Goal: Task Accomplishment & Management: Manage account settings

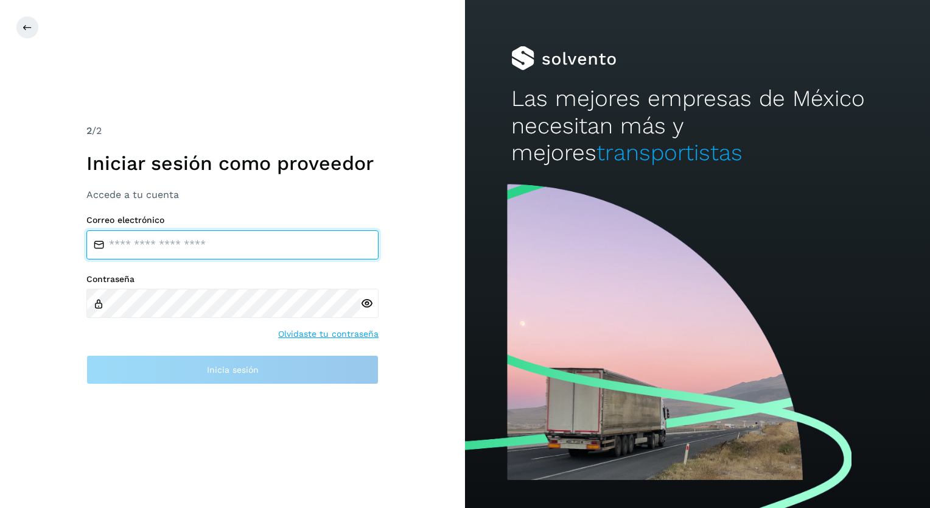
click at [130, 243] on input "email" at bounding box center [232, 244] width 292 height 29
type input "**********"
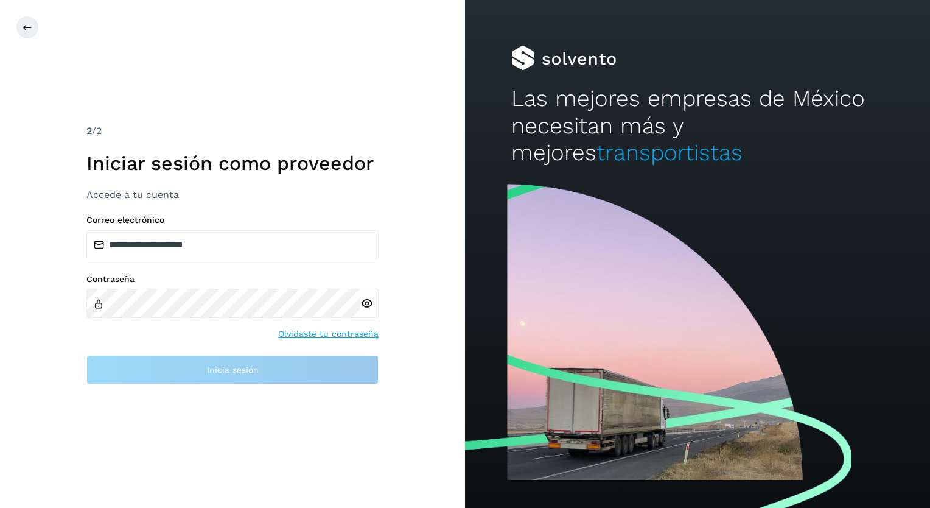
click at [366, 303] on div at bounding box center [369, 302] width 18 height 29
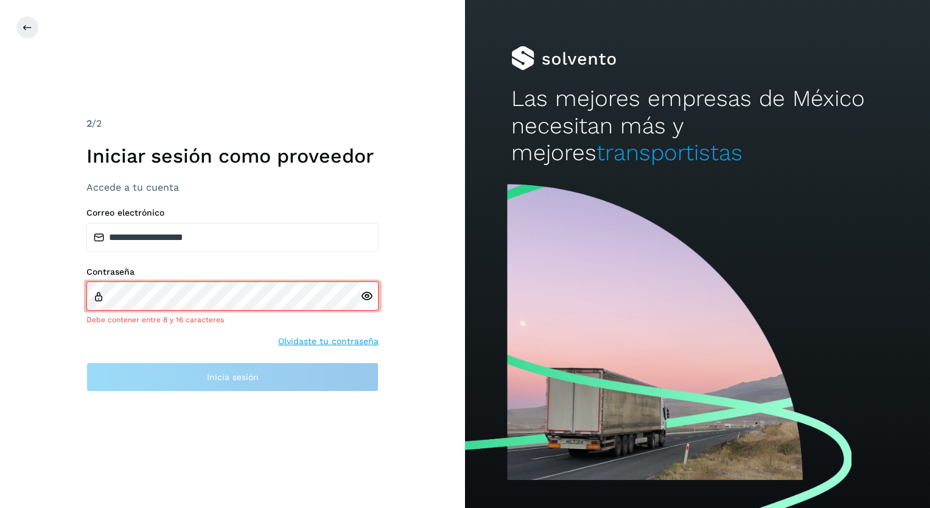
click at [362, 295] on icon at bounding box center [366, 296] width 13 height 13
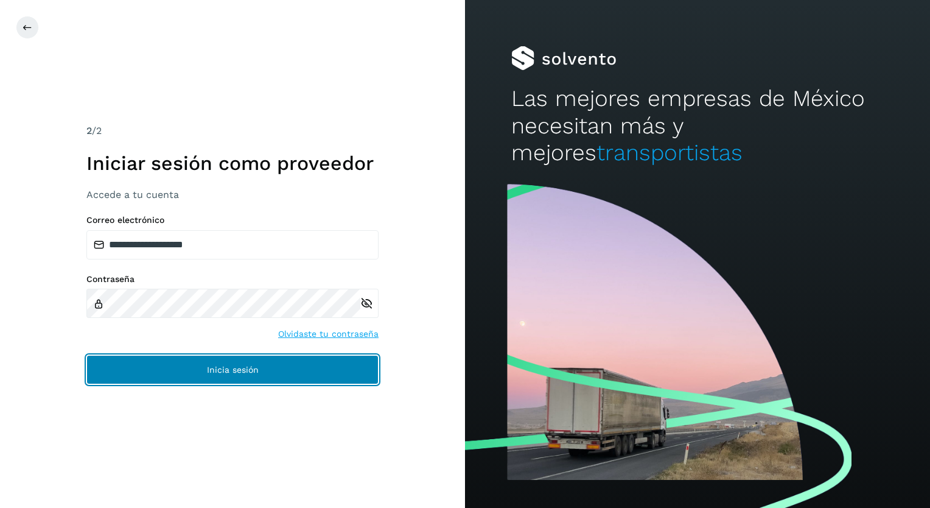
click at [232, 367] on span "Inicia sesión" at bounding box center [233, 369] width 52 height 9
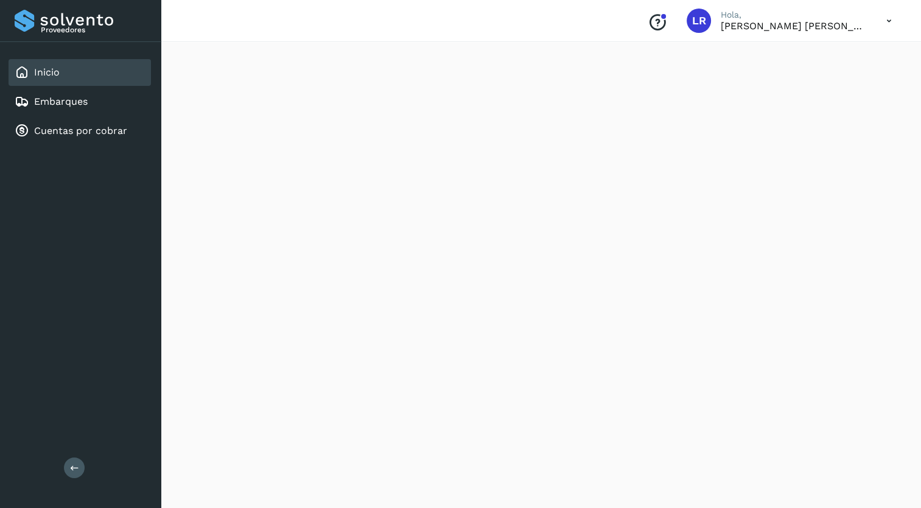
scroll to position [61, 0]
click at [68, 127] on link "Cuentas por cobrar" at bounding box center [80, 131] width 93 height 12
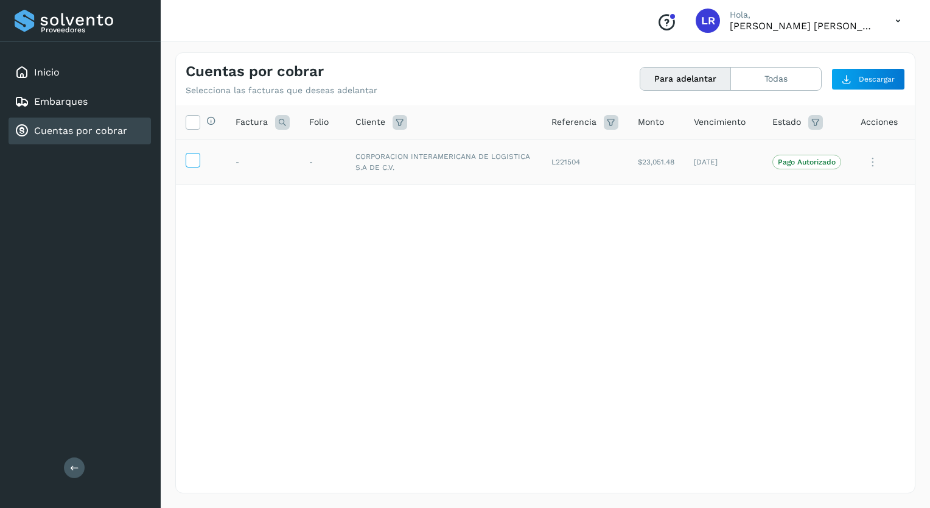
click at [194, 158] on icon at bounding box center [192, 159] width 13 height 13
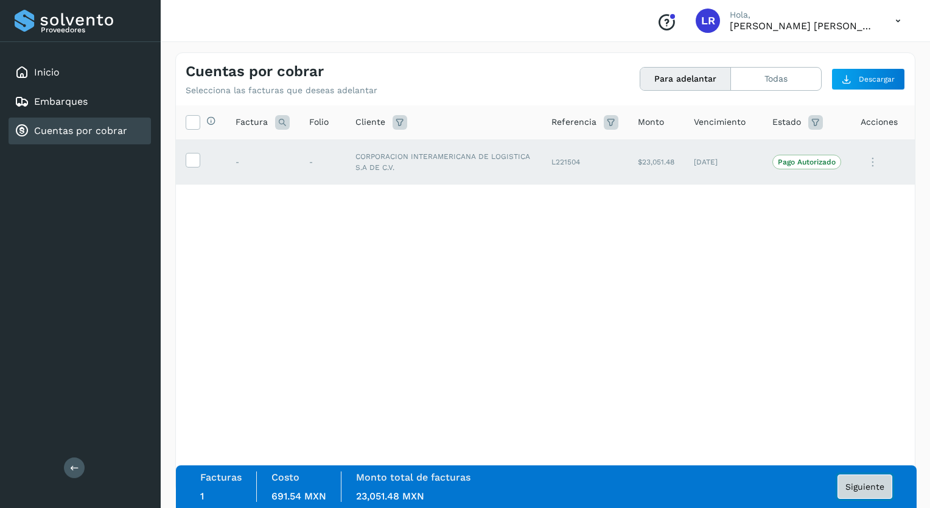
click at [859, 483] on span "Siguiente" at bounding box center [864, 486] width 39 height 9
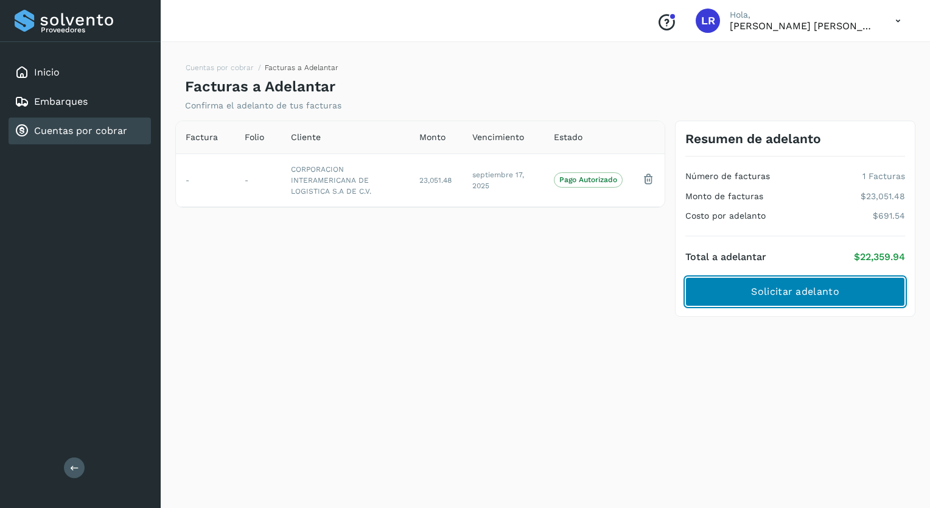
click at [793, 287] on span "Solicitar adelanto" at bounding box center [795, 291] width 88 height 13
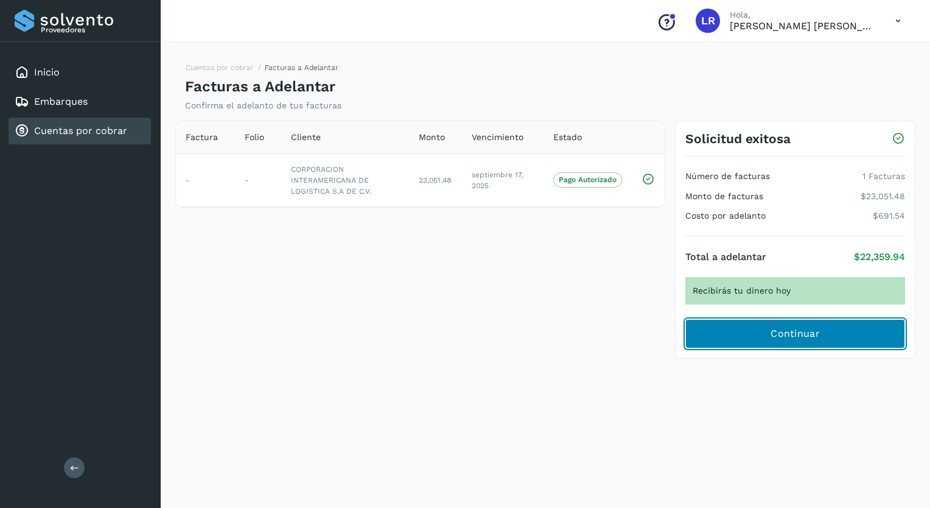
click at [769, 330] on button "Continuar" at bounding box center [795, 333] width 220 height 29
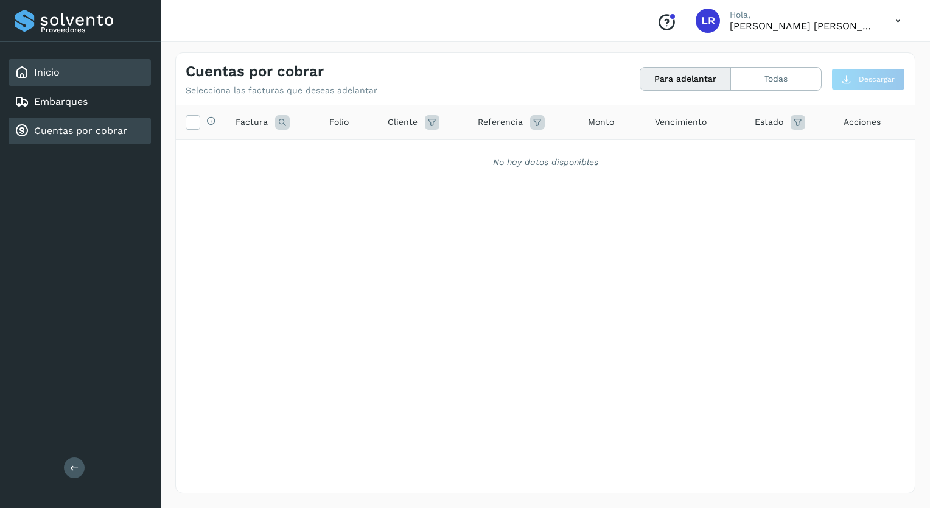
click at [43, 66] on link "Inicio" at bounding box center [47, 72] width 26 height 12
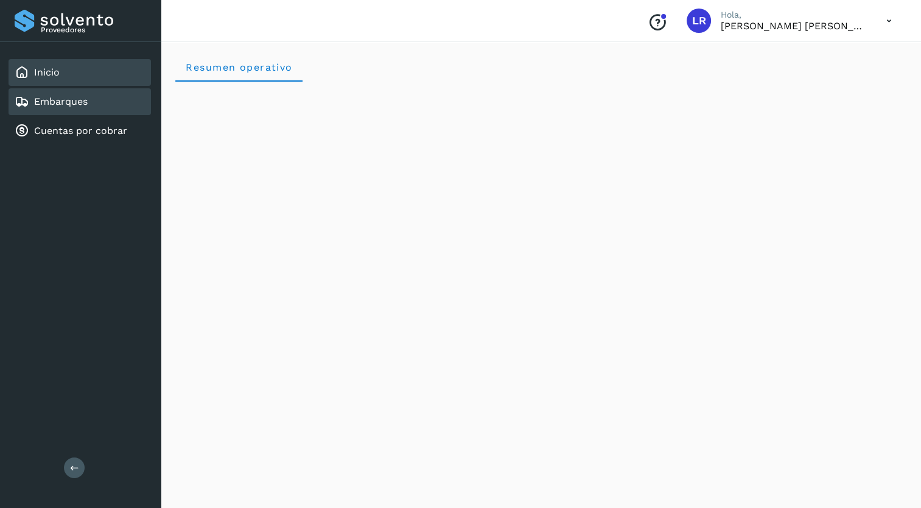
click at [48, 97] on link "Embarques" at bounding box center [61, 102] width 54 height 12
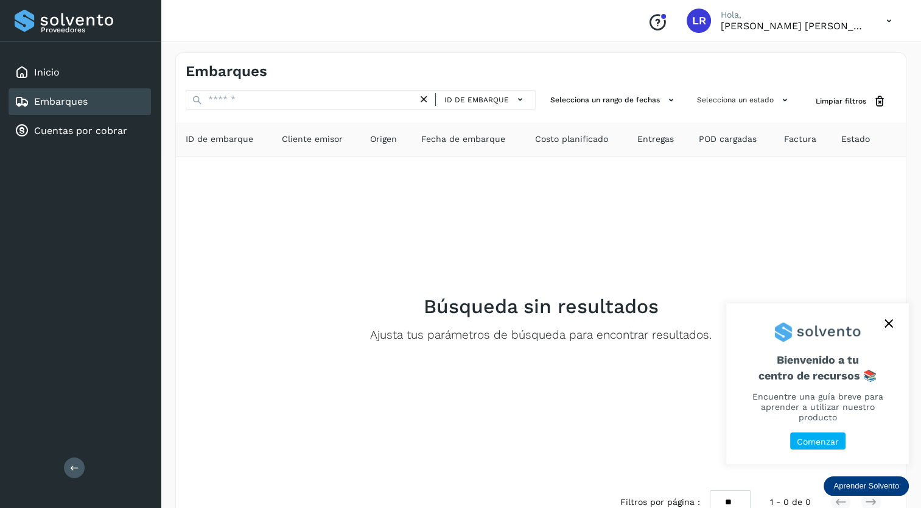
click at [818, 437] on p "Comenzar" at bounding box center [818, 441] width 42 height 10
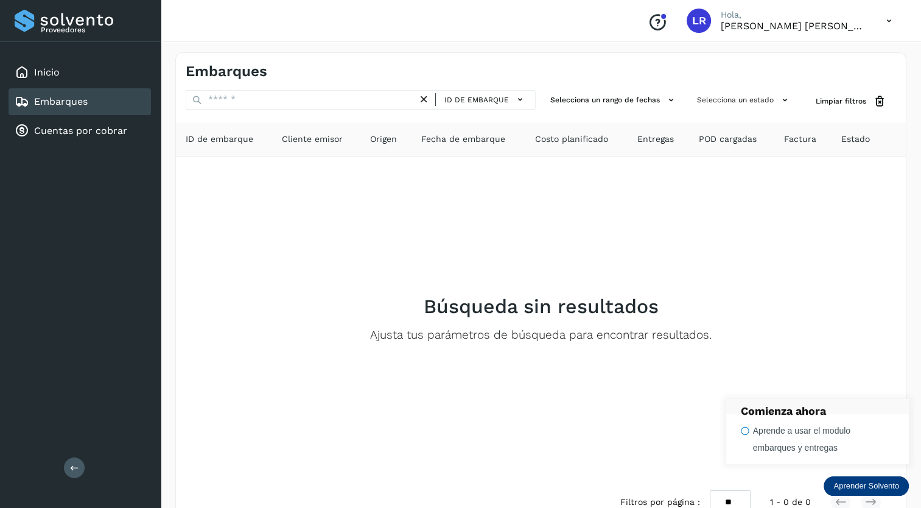
click at [867, 483] on p "Aprender Solvento" at bounding box center [866, 486] width 66 height 10
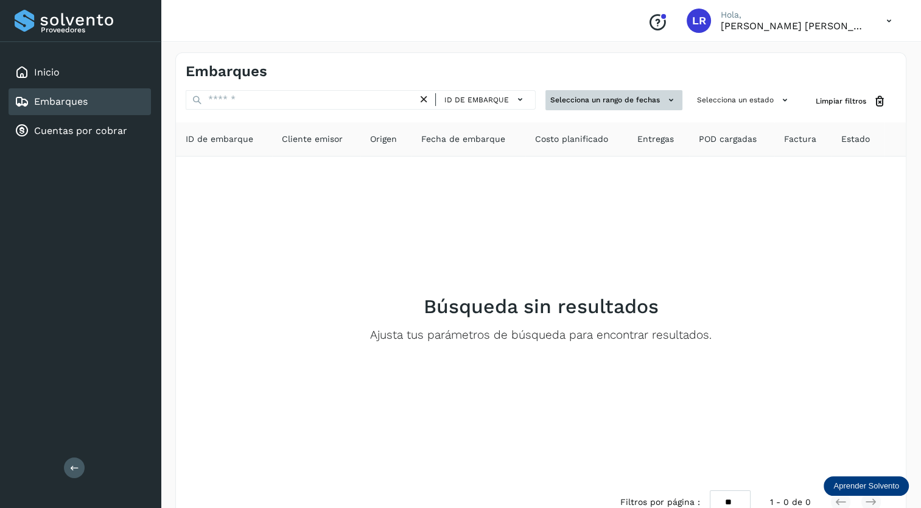
click at [669, 97] on icon at bounding box center [671, 100] width 13 height 13
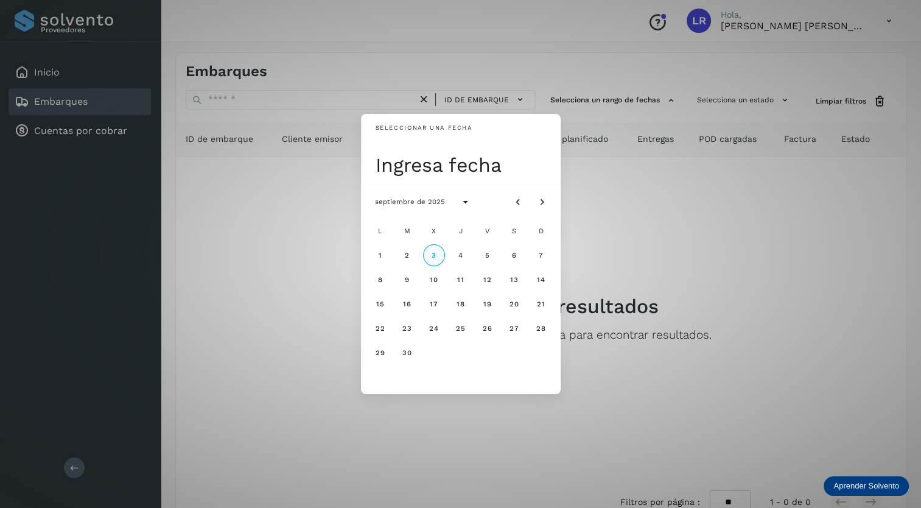
click at [430, 252] on button "3" at bounding box center [434, 255] width 22 height 22
click at [655, 190] on div "Seleccionar una fecha mié, [DATE] septiembre de 2025 L M X J V S D 1 2 3 4 5 6 …" at bounding box center [460, 254] width 921 height 508
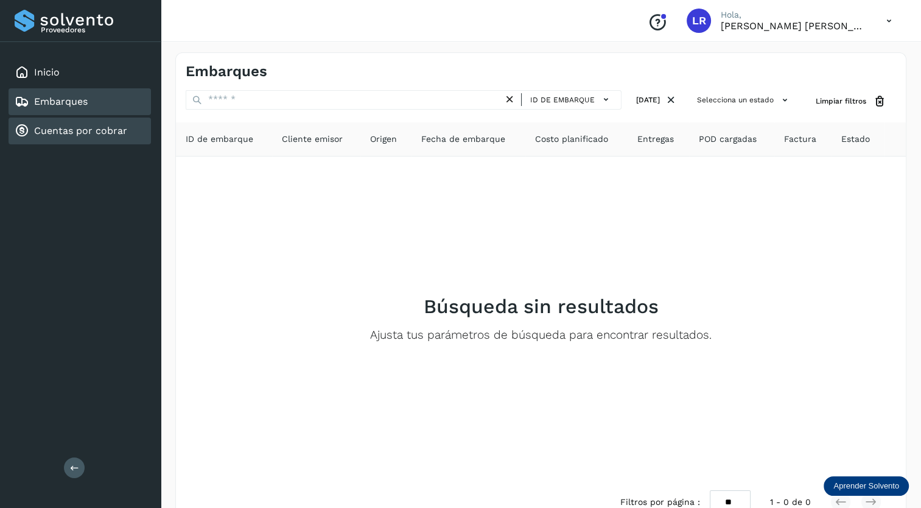
click at [64, 128] on link "Cuentas por cobrar" at bounding box center [80, 131] width 93 height 12
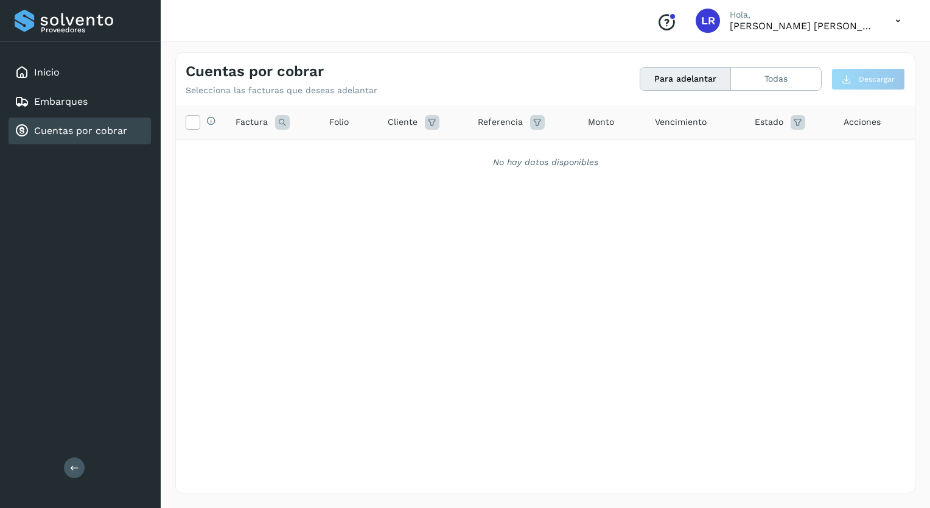
click at [280, 120] on icon at bounding box center [282, 122] width 15 height 15
click at [490, 212] on div "Selecciona todas las facturas disponibles para adelanto Factura Cancelar Buscar…" at bounding box center [545, 273] width 739 height 337
click at [428, 119] on icon at bounding box center [432, 122] width 15 height 15
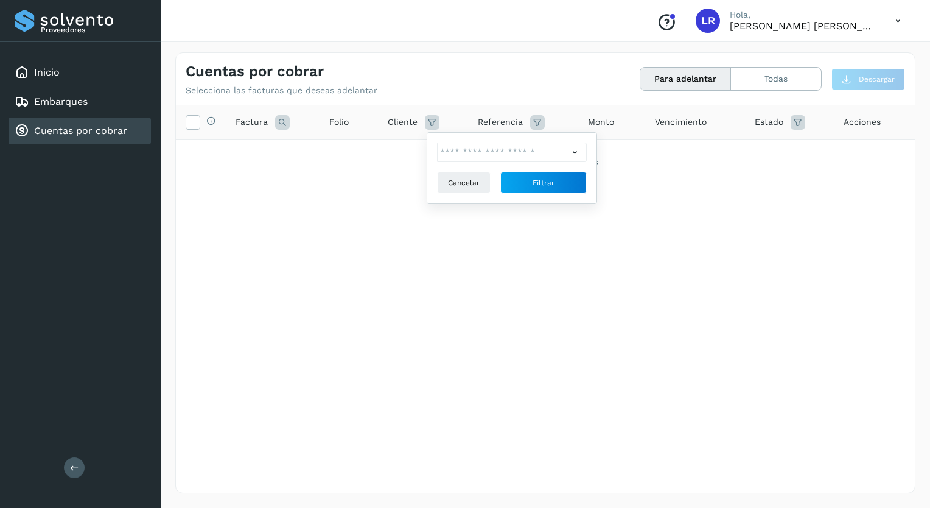
click at [396, 204] on div "Selecciona todas las facturas disponibles para adelanto Factura Folio Cliente C…" at bounding box center [545, 273] width 739 height 337
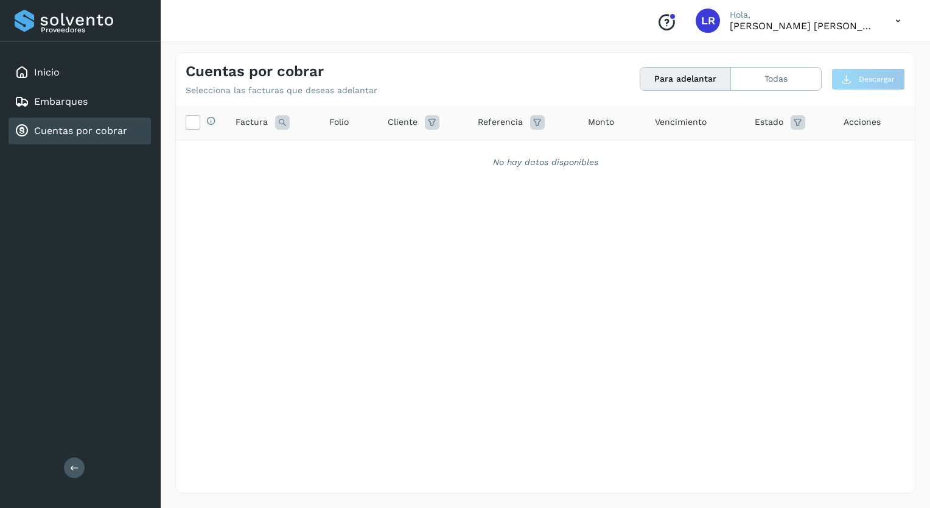
click at [896, 19] on icon at bounding box center [897, 21] width 25 height 25
click at [820, 51] on div "Cerrar sesión" at bounding box center [837, 54] width 145 height 23
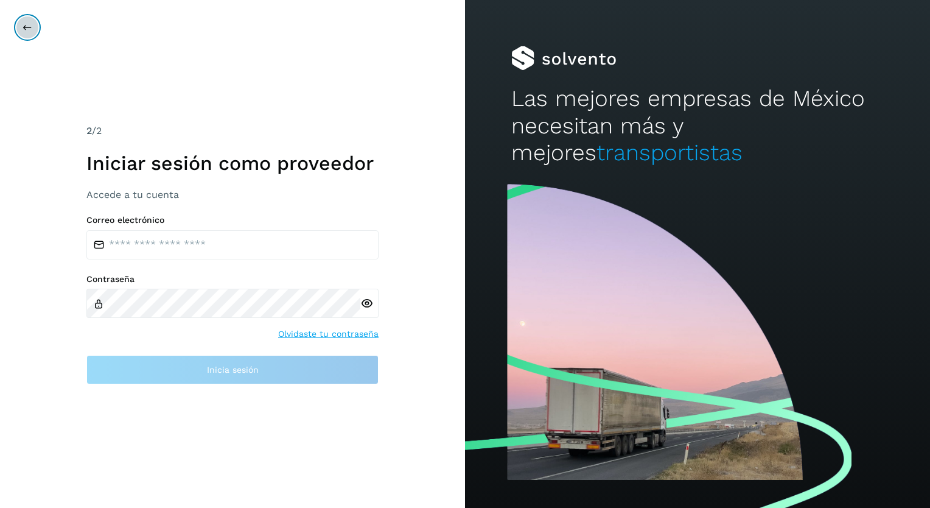
click at [24, 27] on icon at bounding box center [28, 28] width 10 height 10
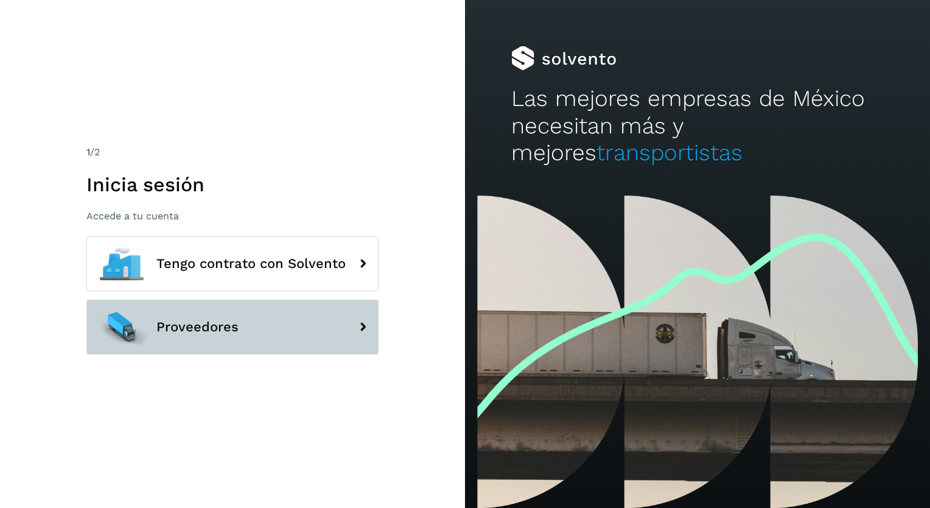
click at [357, 323] on icon at bounding box center [363, 327] width 24 height 24
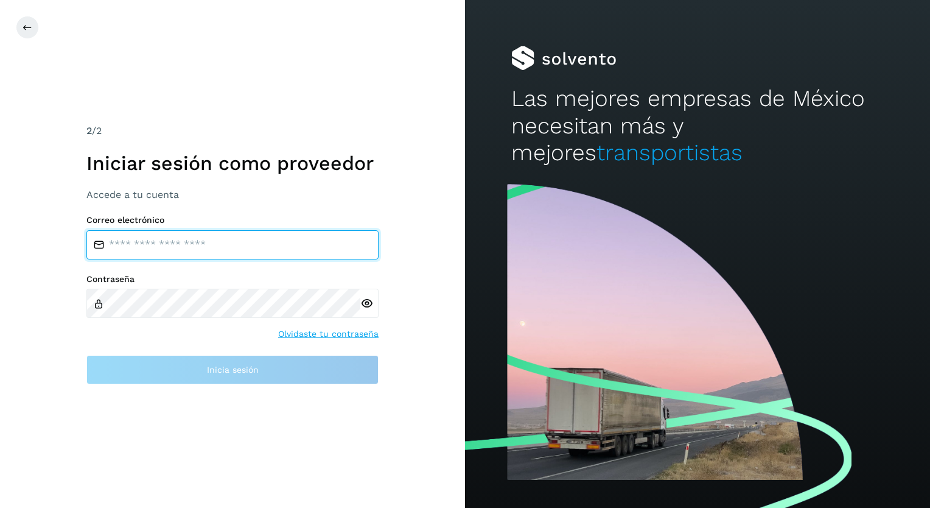
click at [136, 240] on input "email" at bounding box center [232, 244] width 292 height 29
type input "**********"
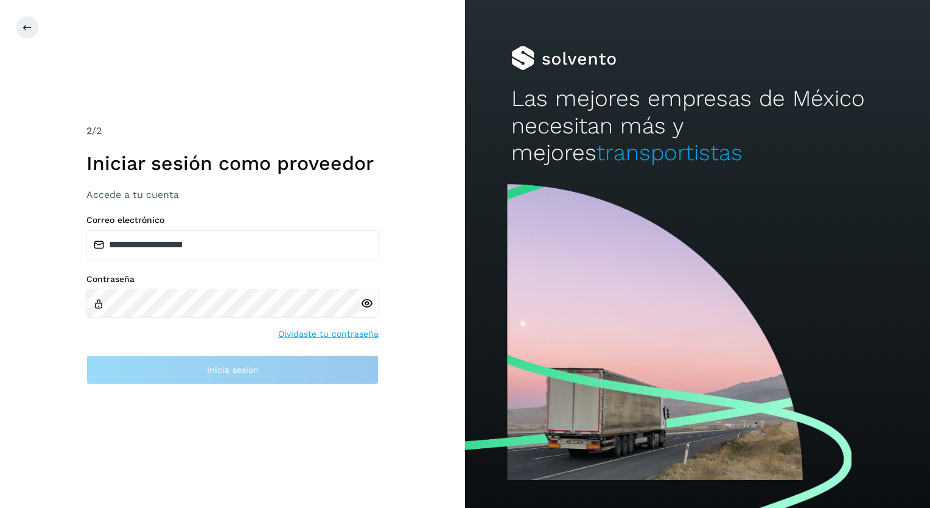
click at [370, 301] on icon at bounding box center [366, 303] width 13 height 13
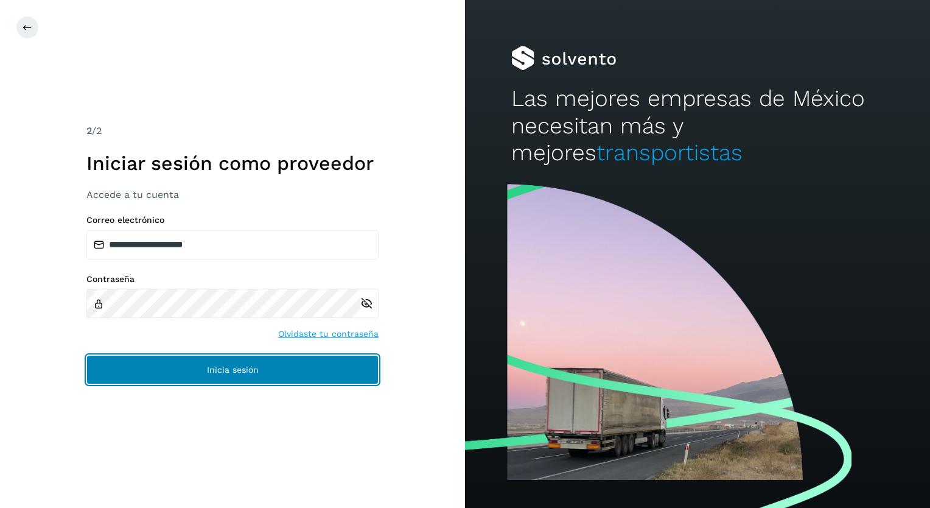
click at [235, 369] on span "Inicia sesión" at bounding box center [233, 369] width 52 height 9
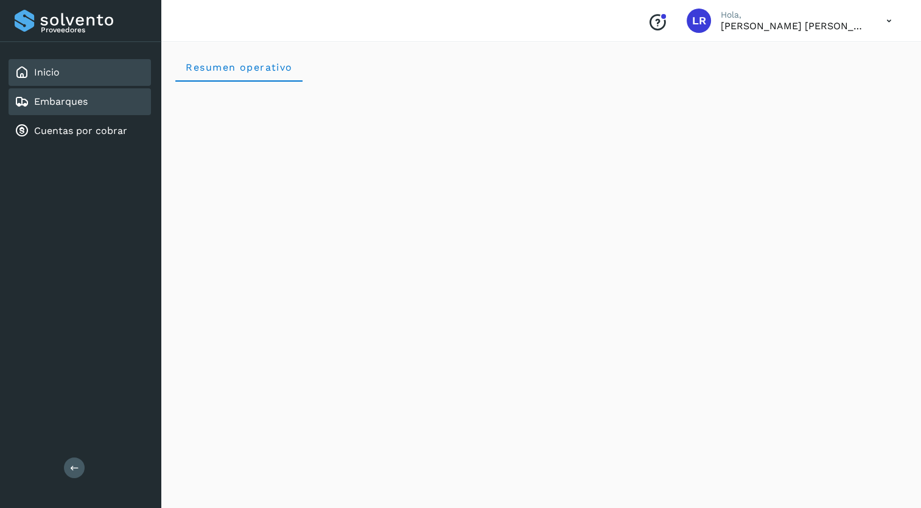
click at [68, 99] on link "Embarques" at bounding box center [61, 102] width 54 height 12
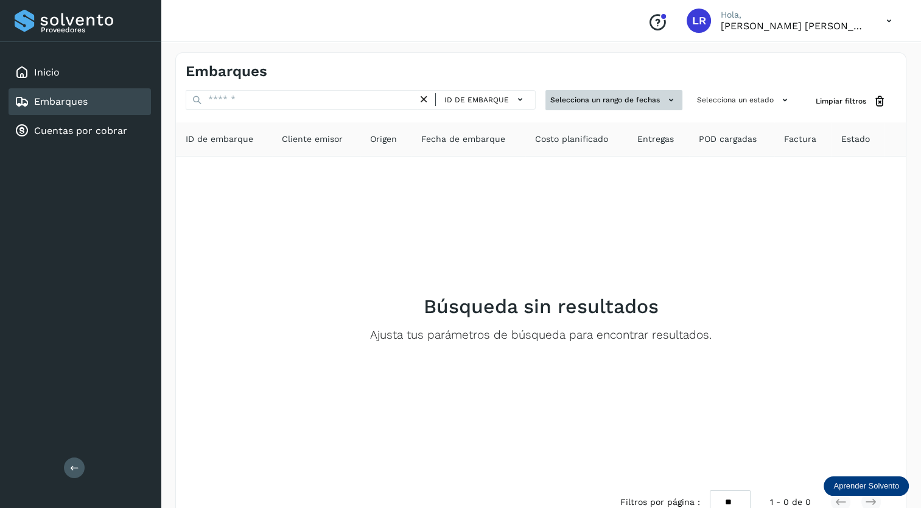
click at [671, 97] on icon at bounding box center [671, 100] width 13 height 13
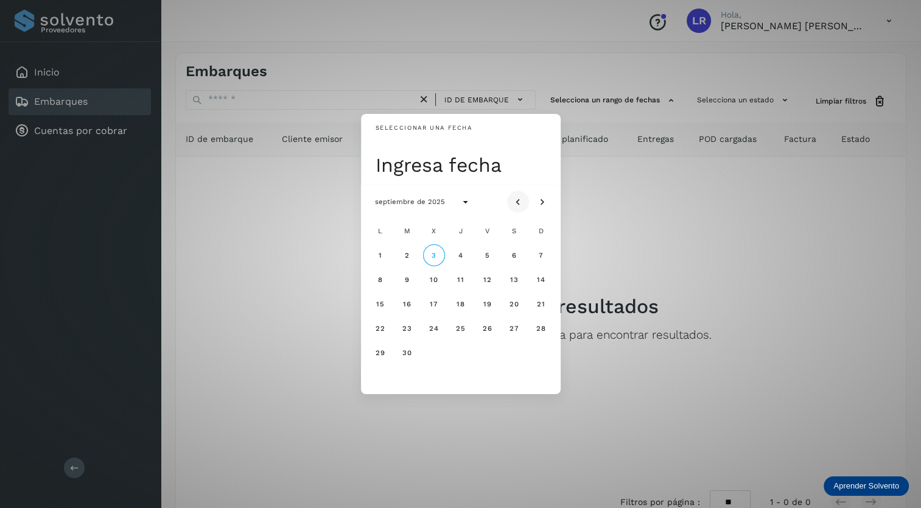
click at [517, 198] on icon "Mes anterior" at bounding box center [518, 202] width 12 height 12
click at [406, 353] on span "26" at bounding box center [407, 352] width 10 height 9
click at [638, 213] on div "Seleccionar una fecha mar, 26 ago agosto de 2025 L M X J V S D 1 2 3 4 5 6 7 8 …" at bounding box center [460, 254] width 921 height 508
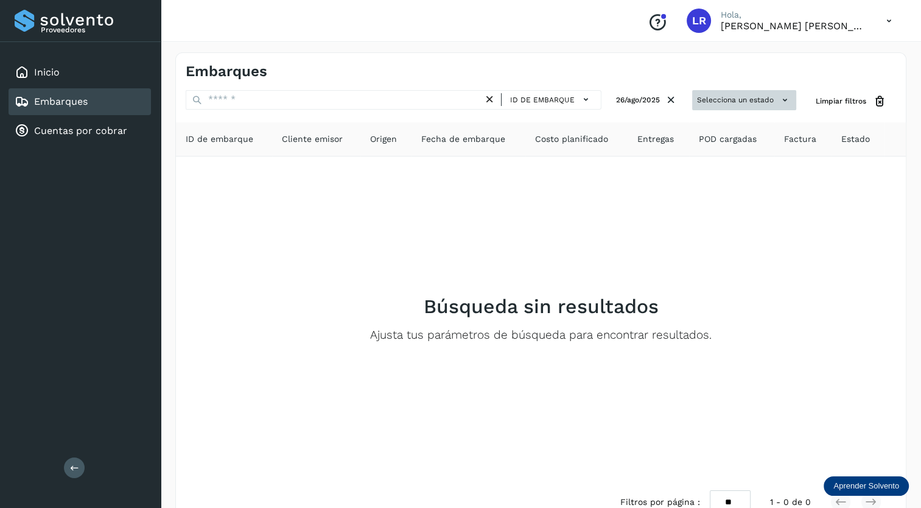
click at [783, 97] on icon at bounding box center [784, 100] width 13 height 13
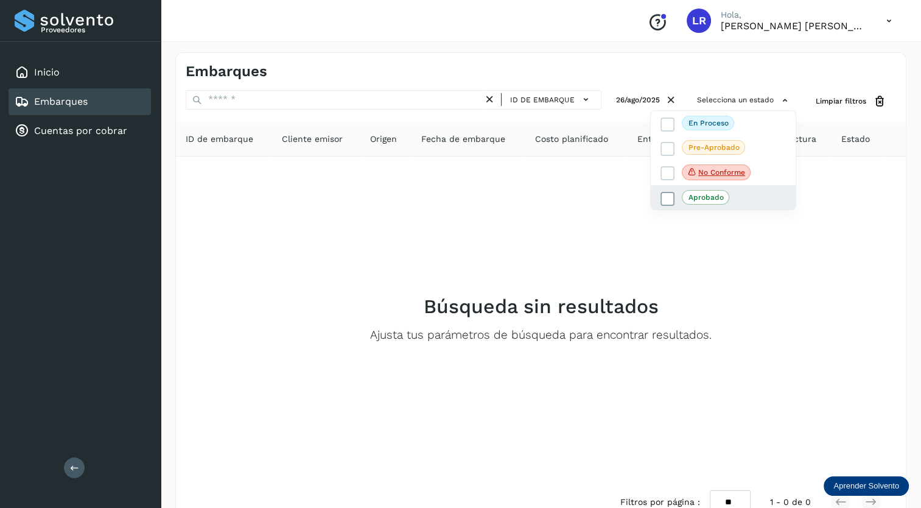
click at [670, 193] on icon at bounding box center [667, 199] width 12 height 12
click at [641, 235] on div at bounding box center [460, 254] width 921 height 508
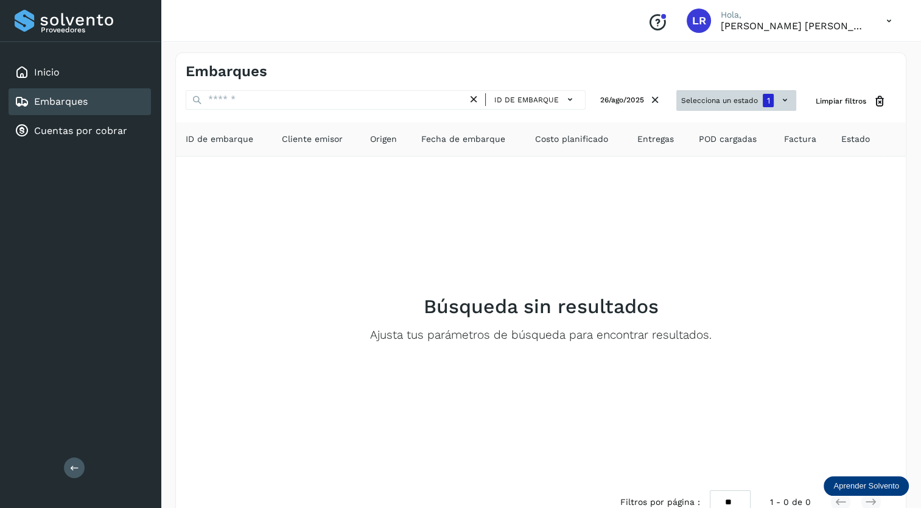
click at [772, 96] on div "1" at bounding box center [767, 100] width 11 height 13
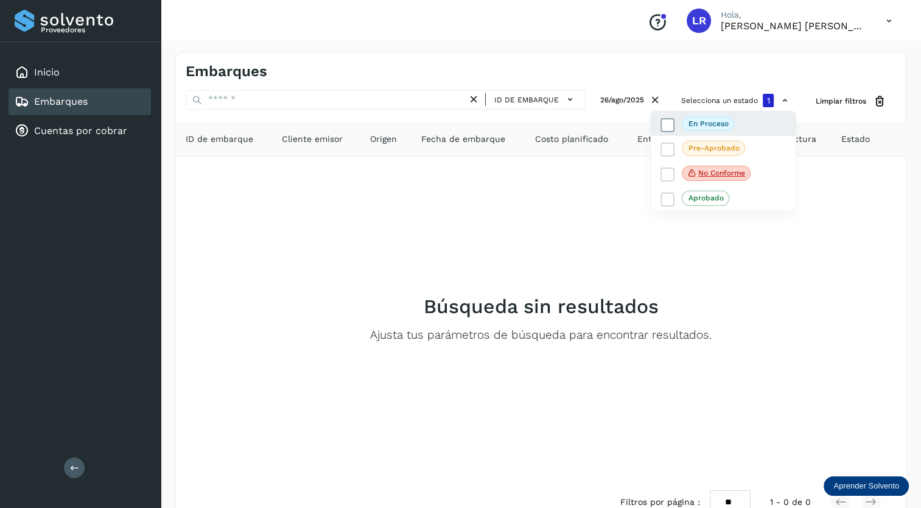
click at [672, 121] on icon at bounding box center [667, 125] width 12 height 12
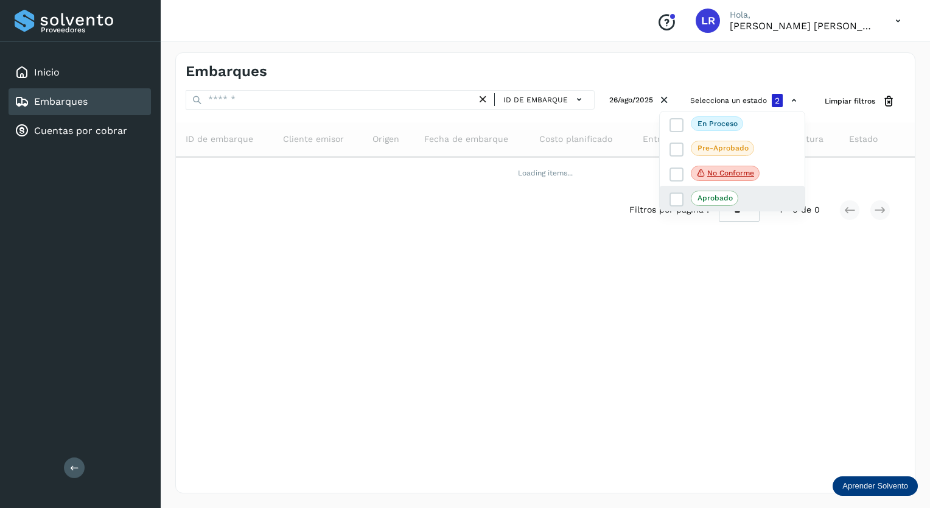
click at [669, 200] on div "Aprobado" at bounding box center [732, 198] width 145 height 24
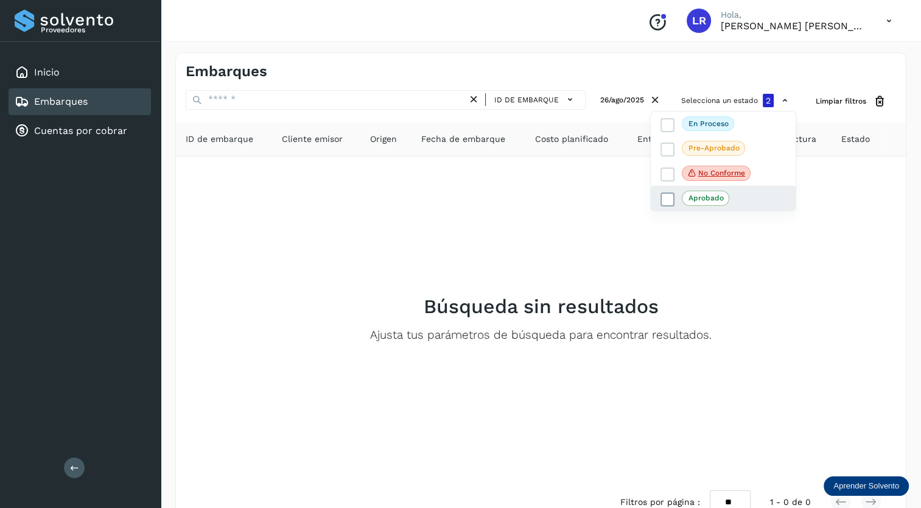
click at [671, 196] on icon at bounding box center [667, 200] width 12 height 12
click at [671, 194] on icon at bounding box center [667, 200] width 12 height 12
click at [668, 195] on icon at bounding box center [667, 200] width 12 height 12
click at [672, 120] on icon at bounding box center [667, 125] width 12 height 12
click at [588, 225] on div at bounding box center [460, 254] width 921 height 508
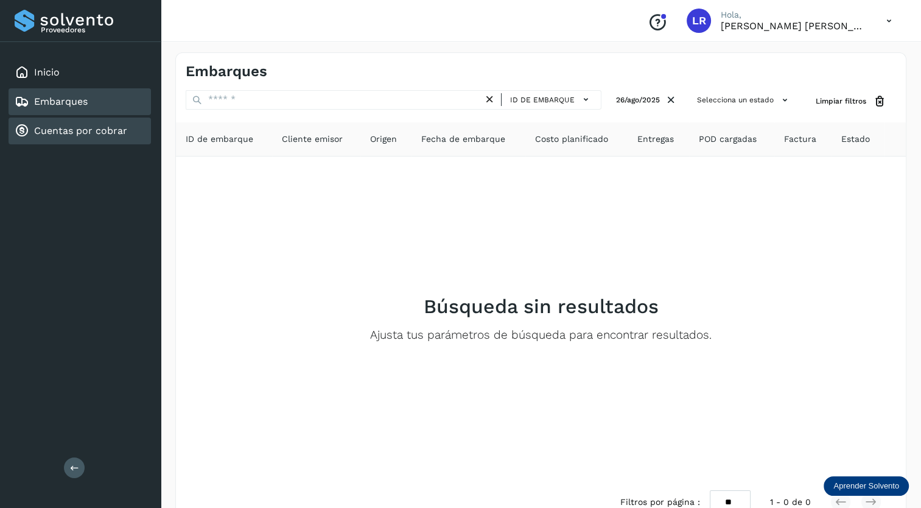
click at [65, 129] on link "Cuentas por cobrar" at bounding box center [80, 131] width 93 height 12
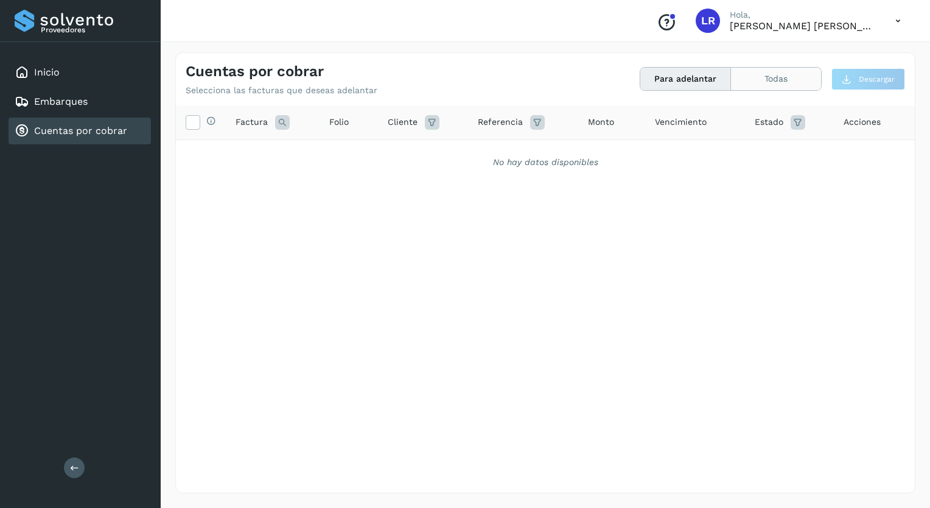
click at [780, 78] on button "Todas" at bounding box center [776, 79] width 90 height 23
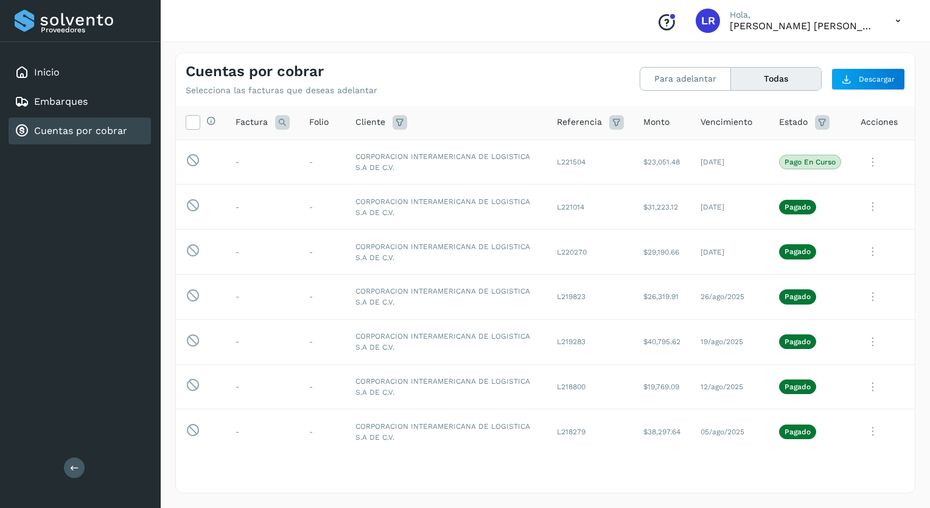
click at [280, 118] on icon at bounding box center [282, 122] width 15 height 15
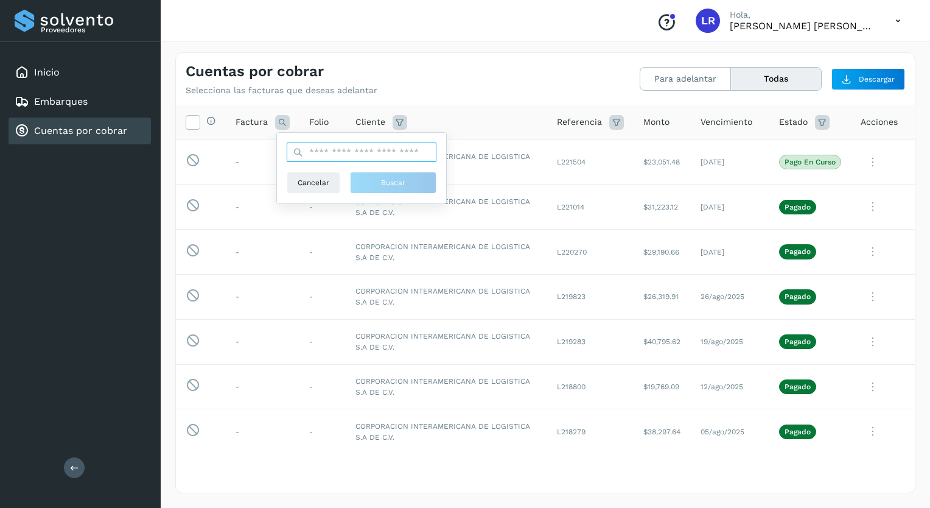
click at [304, 152] on input "text" at bounding box center [362, 151] width 150 height 19
click at [310, 184] on span "Cancelar" at bounding box center [314, 182] width 32 height 11
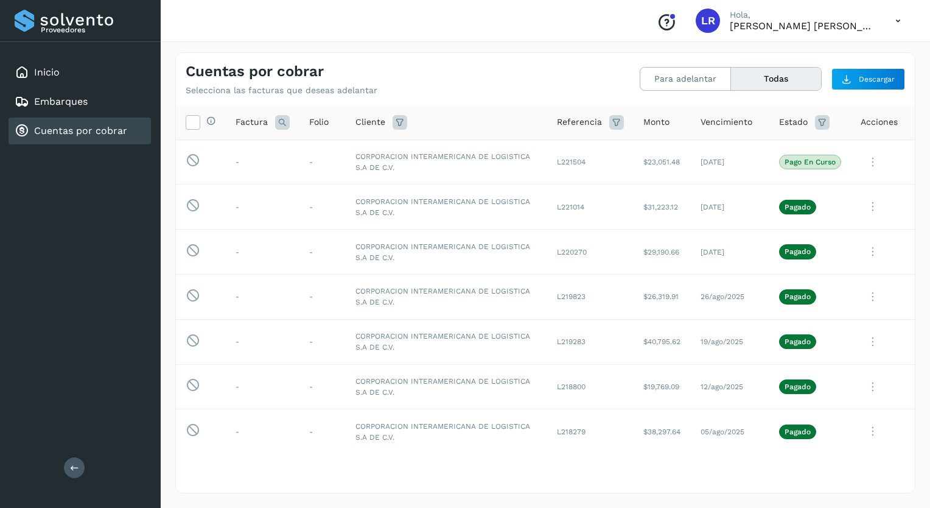
click at [397, 121] on icon at bounding box center [400, 122] width 15 height 15
click at [543, 151] on icon at bounding box center [542, 152] width 13 height 13
click at [417, 169] on icon at bounding box center [416, 174] width 12 height 12
type input "**********"
click at [522, 116] on div at bounding box center [465, 254] width 930 height 508
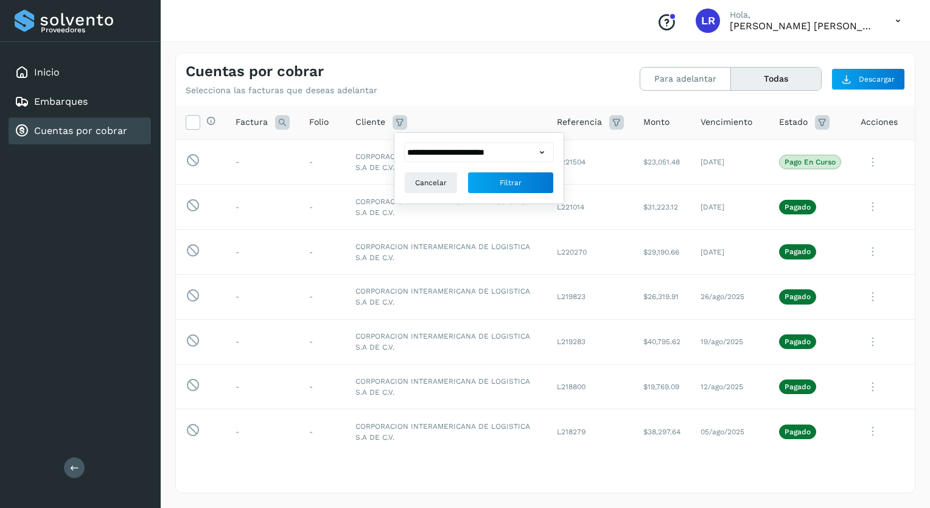
click at [609, 120] on icon at bounding box center [616, 122] width 15 height 15
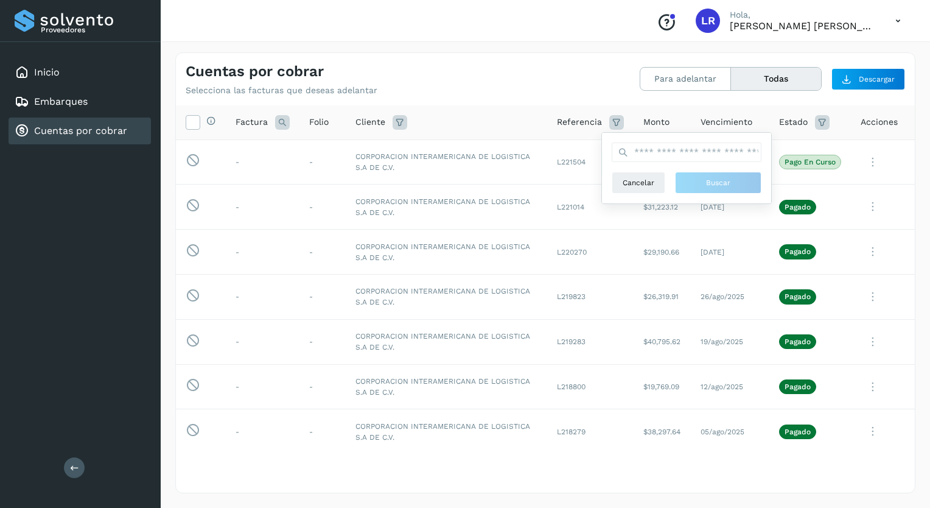
click at [815, 119] on icon at bounding box center [822, 122] width 15 height 15
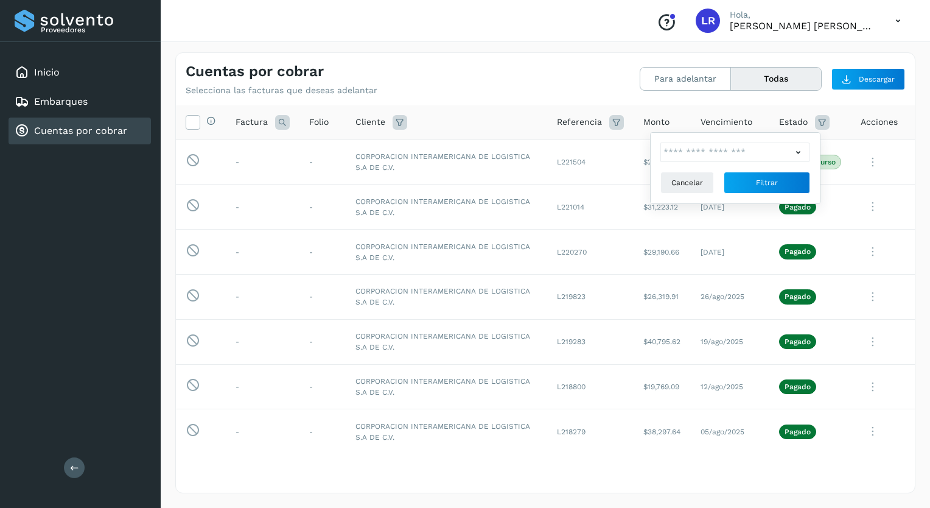
click at [796, 152] on icon at bounding box center [798, 152] width 13 height 13
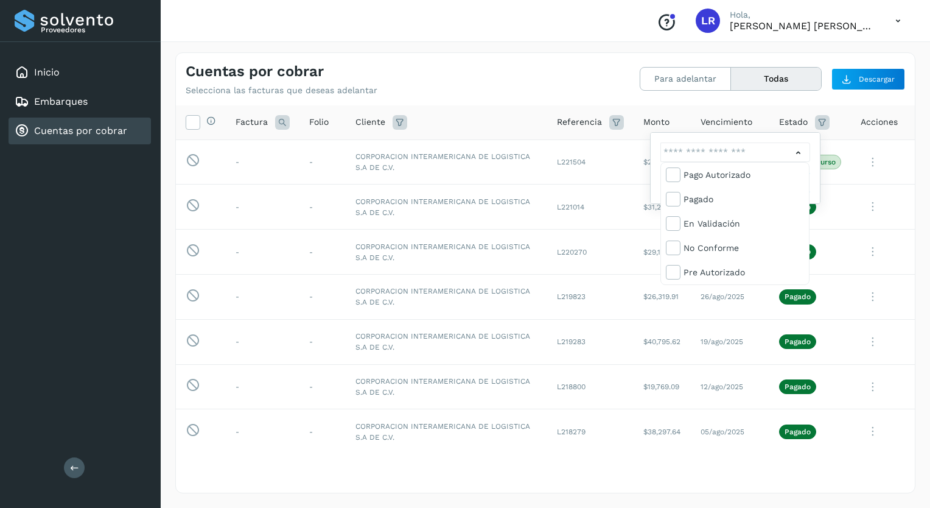
click at [512, 111] on div at bounding box center [465, 254] width 930 height 508
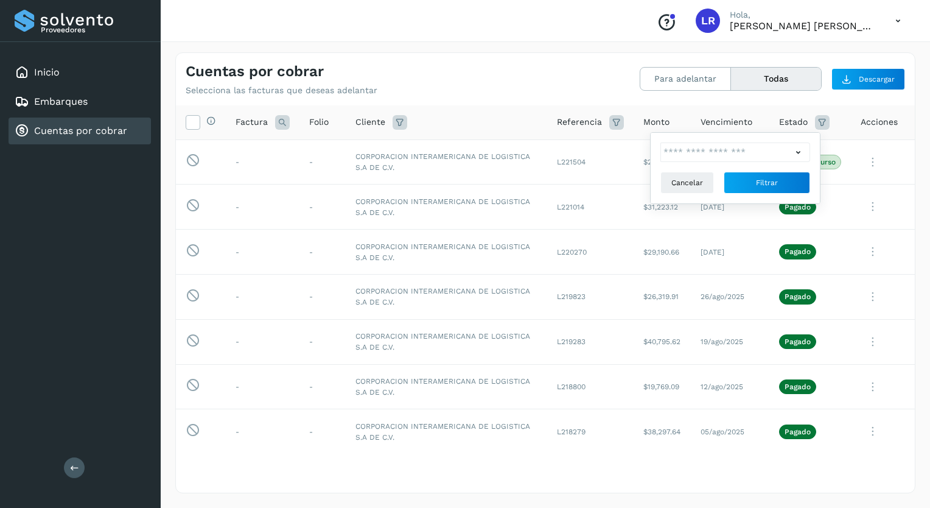
click at [461, 124] on div "Cliente" at bounding box center [446, 122] width 182 height 15
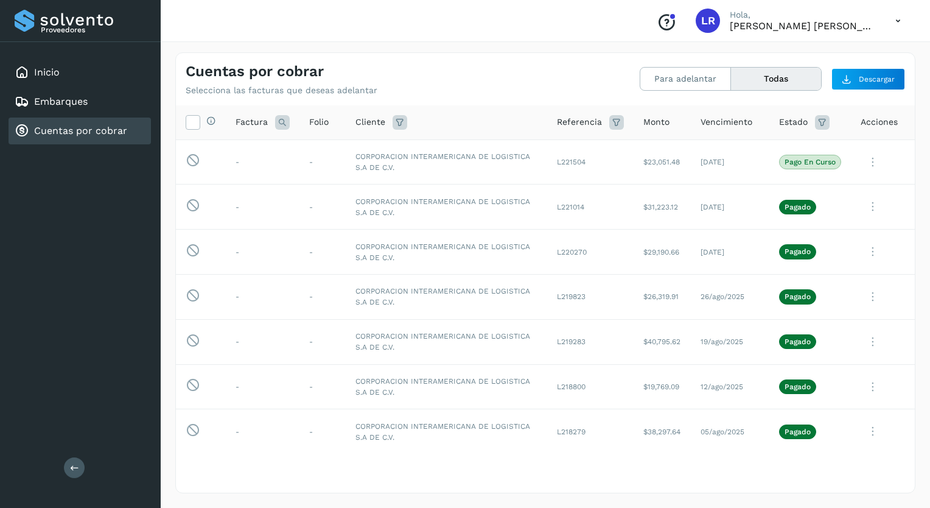
click at [282, 118] on icon at bounding box center [282, 122] width 15 height 15
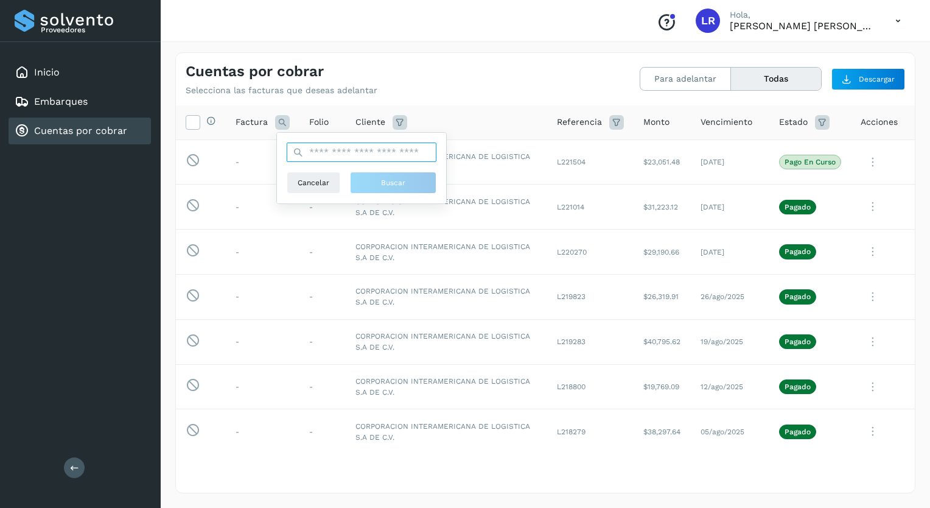
click at [316, 153] on input "text" at bounding box center [362, 151] width 150 height 19
click at [331, 234] on td "-" at bounding box center [322, 251] width 46 height 45
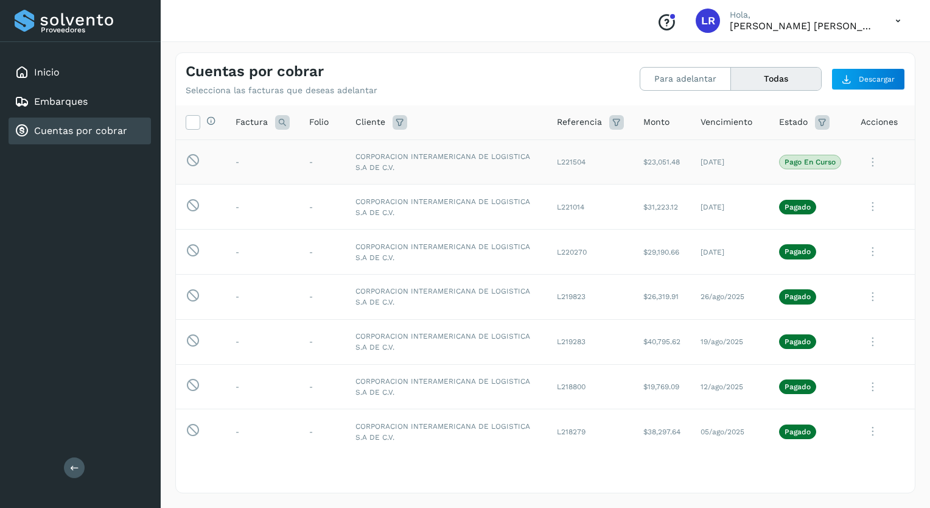
click at [309, 163] on td "-" at bounding box center [322, 161] width 46 height 45
click at [862, 155] on icon at bounding box center [872, 162] width 24 height 25
click at [799, 189] on button "Ver Detalle" at bounding box center [831, 192] width 145 height 24
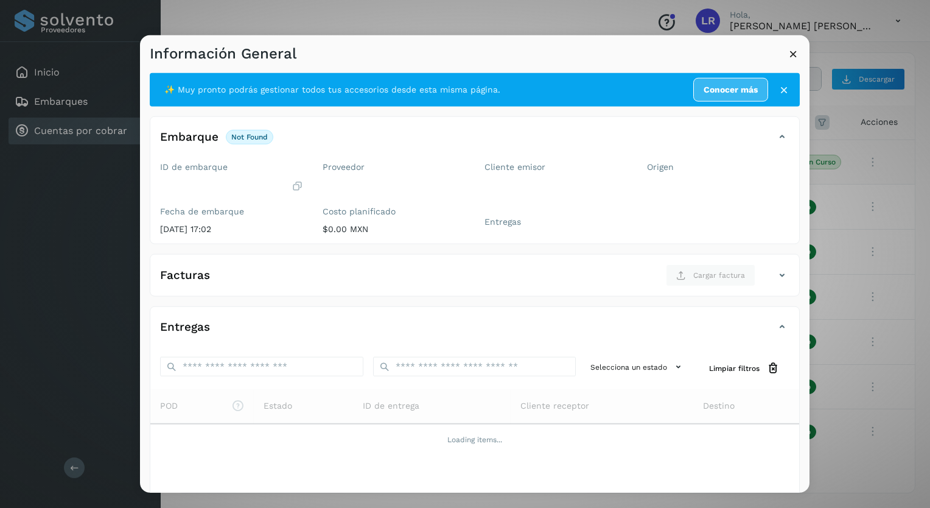
click at [792, 52] on icon at bounding box center [793, 53] width 13 height 13
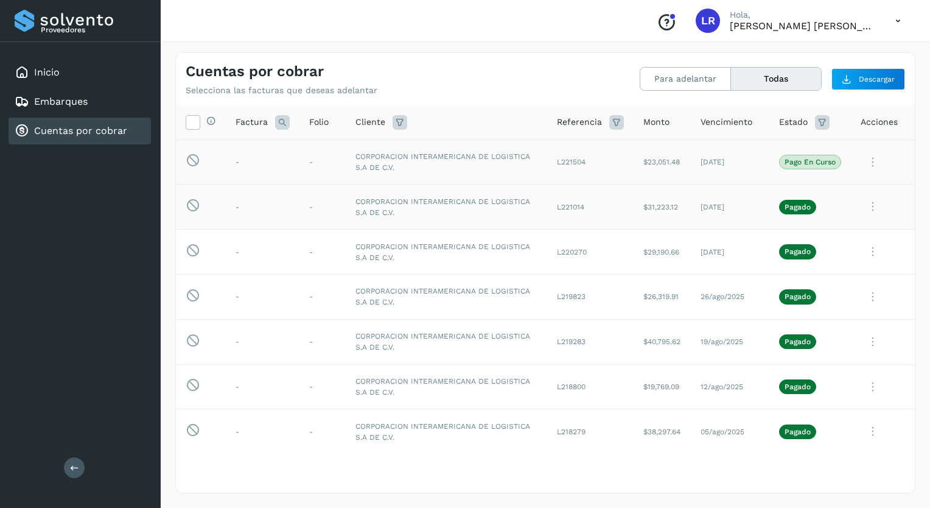
click at [862, 206] on icon at bounding box center [872, 206] width 24 height 25
click at [806, 235] on button "Ver Detalle" at bounding box center [831, 237] width 145 height 24
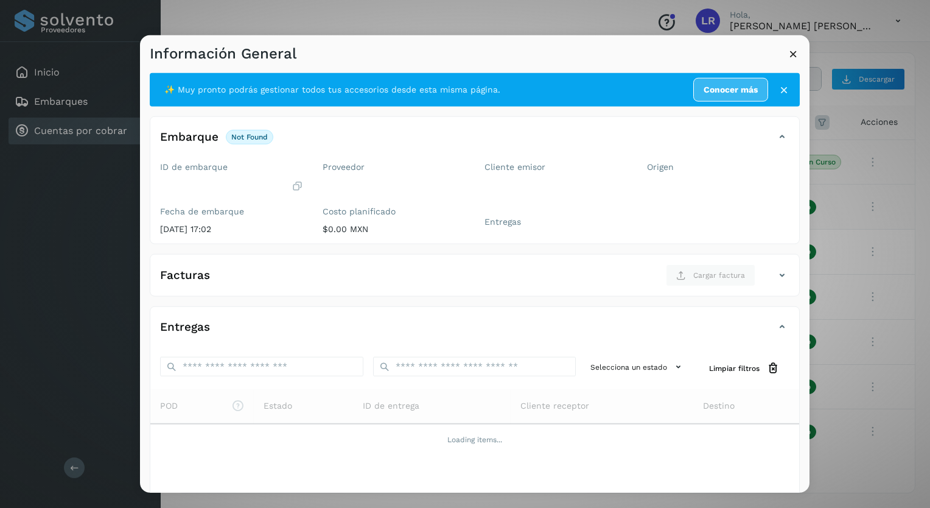
click at [775, 272] on icon at bounding box center [782, 275] width 15 height 15
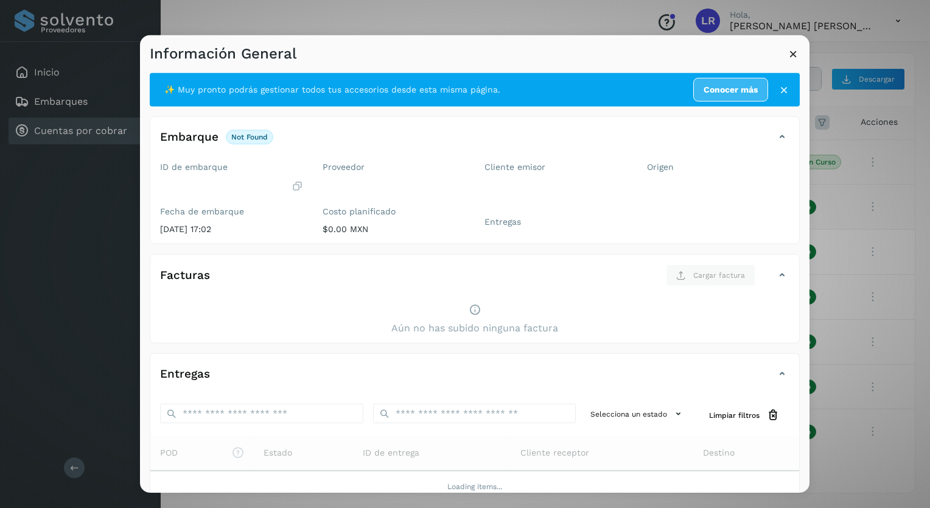
click at [775, 272] on icon at bounding box center [782, 275] width 15 height 15
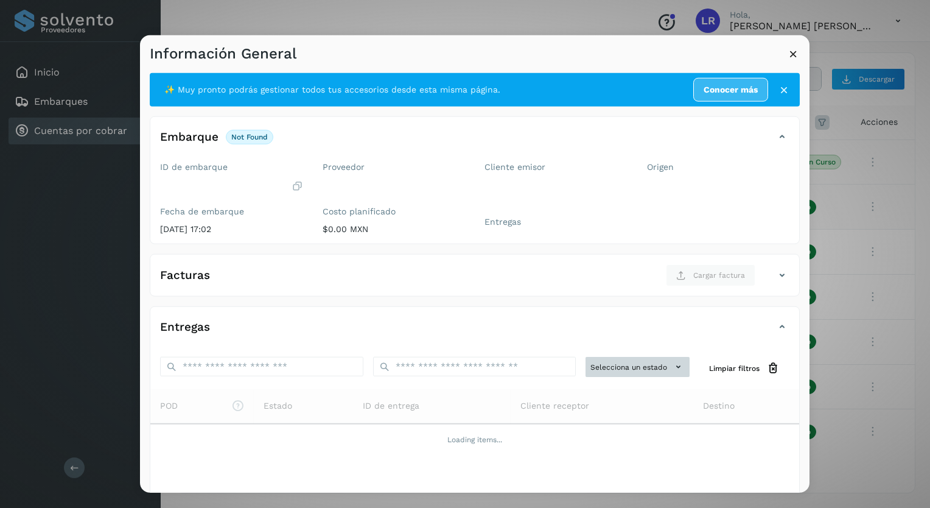
click at [672, 363] on icon at bounding box center [678, 366] width 13 height 13
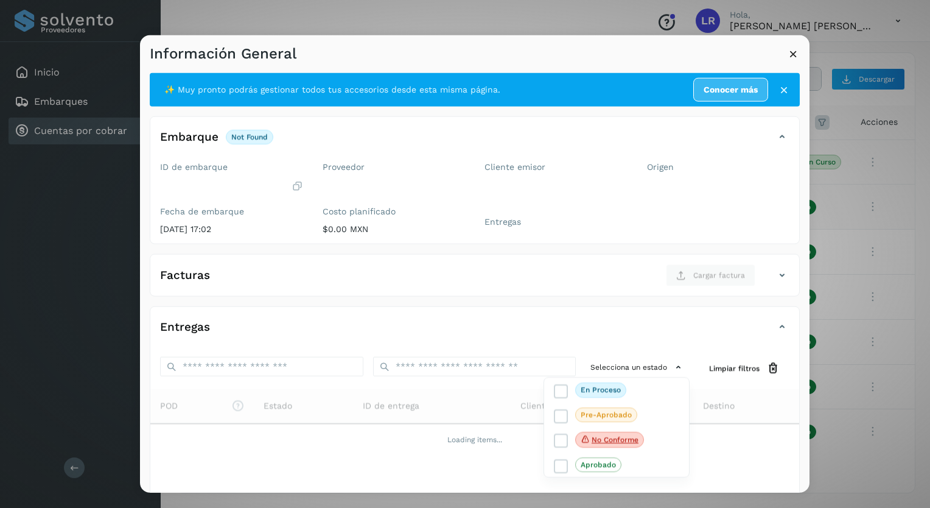
click at [604, 322] on div at bounding box center [605, 289] width 930 height 508
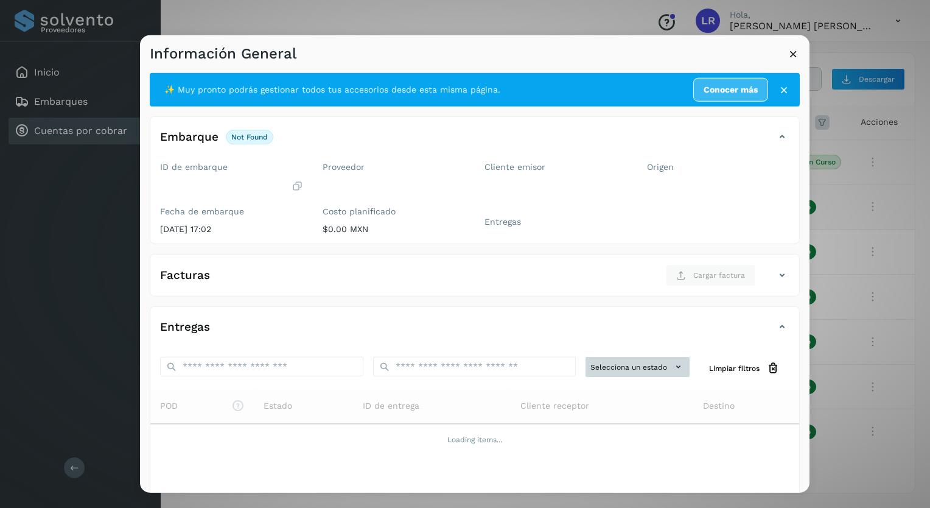
click at [672, 364] on icon at bounding box center [678, 366] width 13 height 13
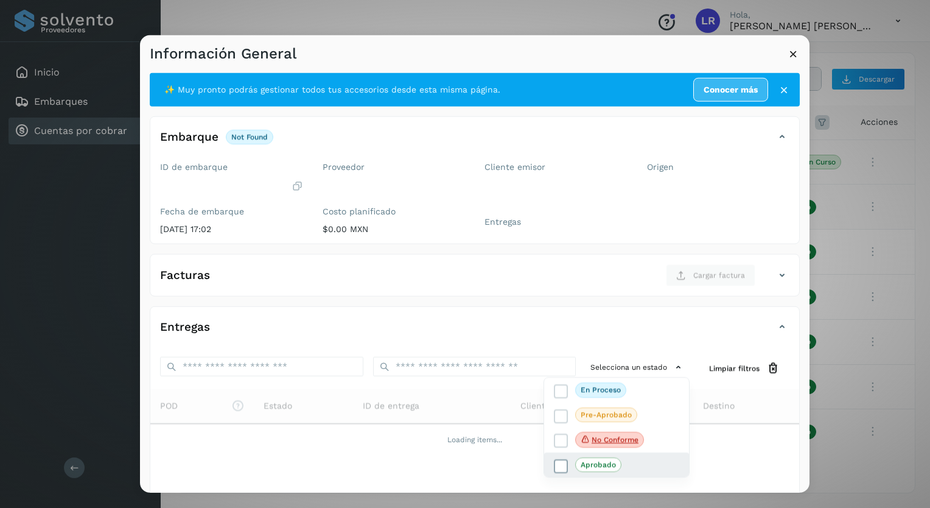
click at [582, 459] on p "Aprobado" at bounding box center [598, 463] width 35 height 9
click at [706, 338] on div at bounding box center [605, 289] width 930 height 508
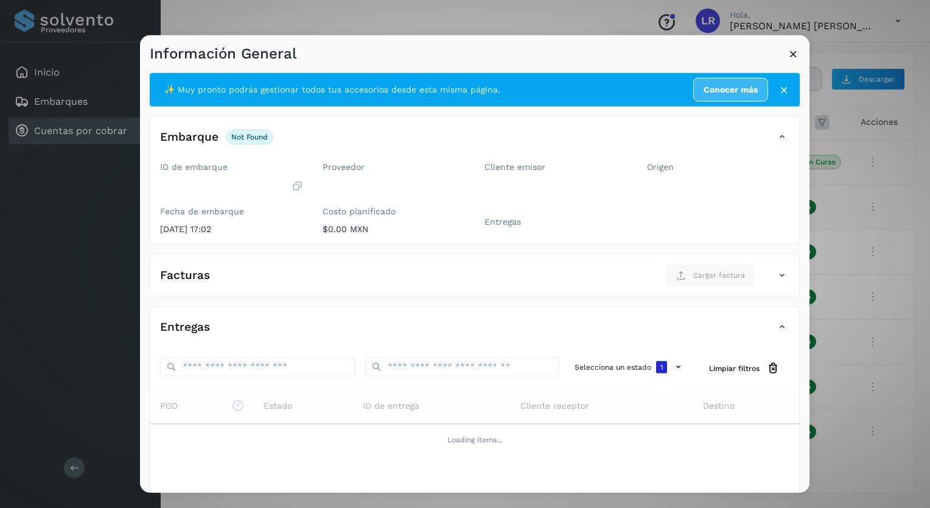
click at [724, 85] on link "Conocer más" at bounding box center [730, 90] width 75 height 24
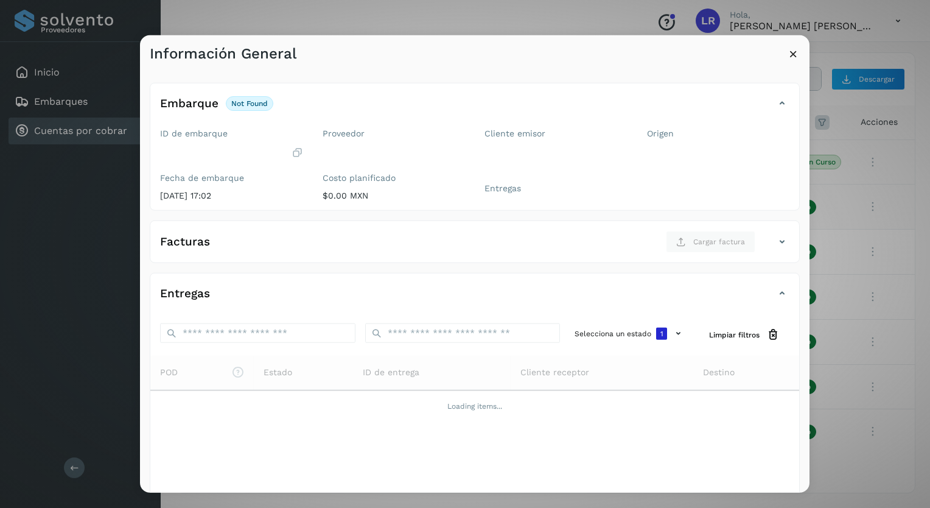
click at [791, 50] on icon at bounding box center [793, 53] width 13 height 13
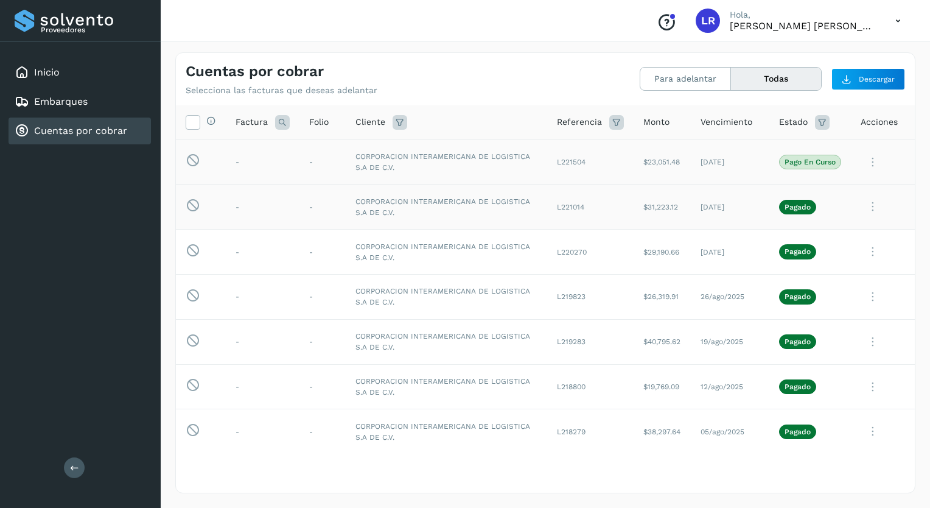
click at [896, 20] on icon at bounding box center [897, 21] width 25 height 25
click at [805, 51] on div "Cerrar sesión" at bounding box center [837, 54] width 145 height 23
